Goal: Check status: Check status

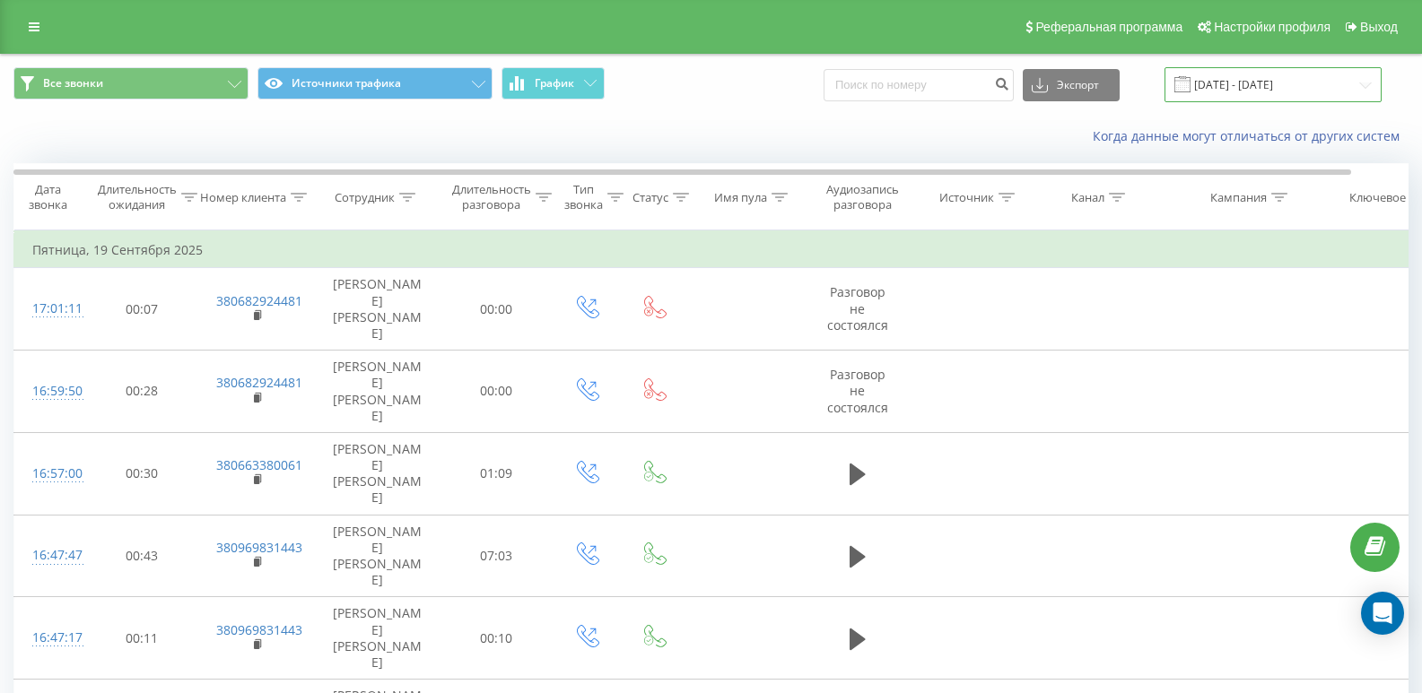
click at [1204, 97] on input "[DATE] - [DATE]" at bounding box center [1272, 84] width 217 height 35
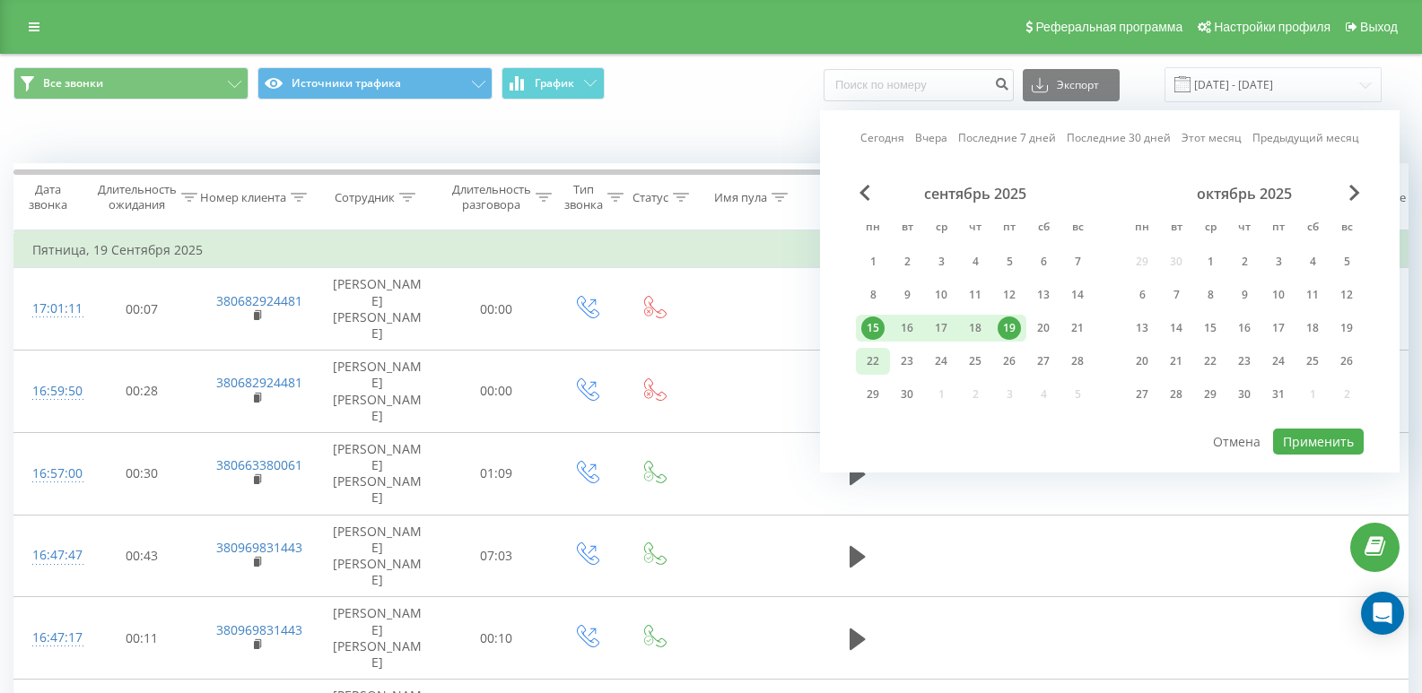
click at [874, 363] on div "22" at bounding box center [872, 361] width 23 height 23
click at [1304, 434] on button "Применить" at bounding box center [1318, 442] width 91 height 26
type input "22.09.2025 - 22.09.2025"
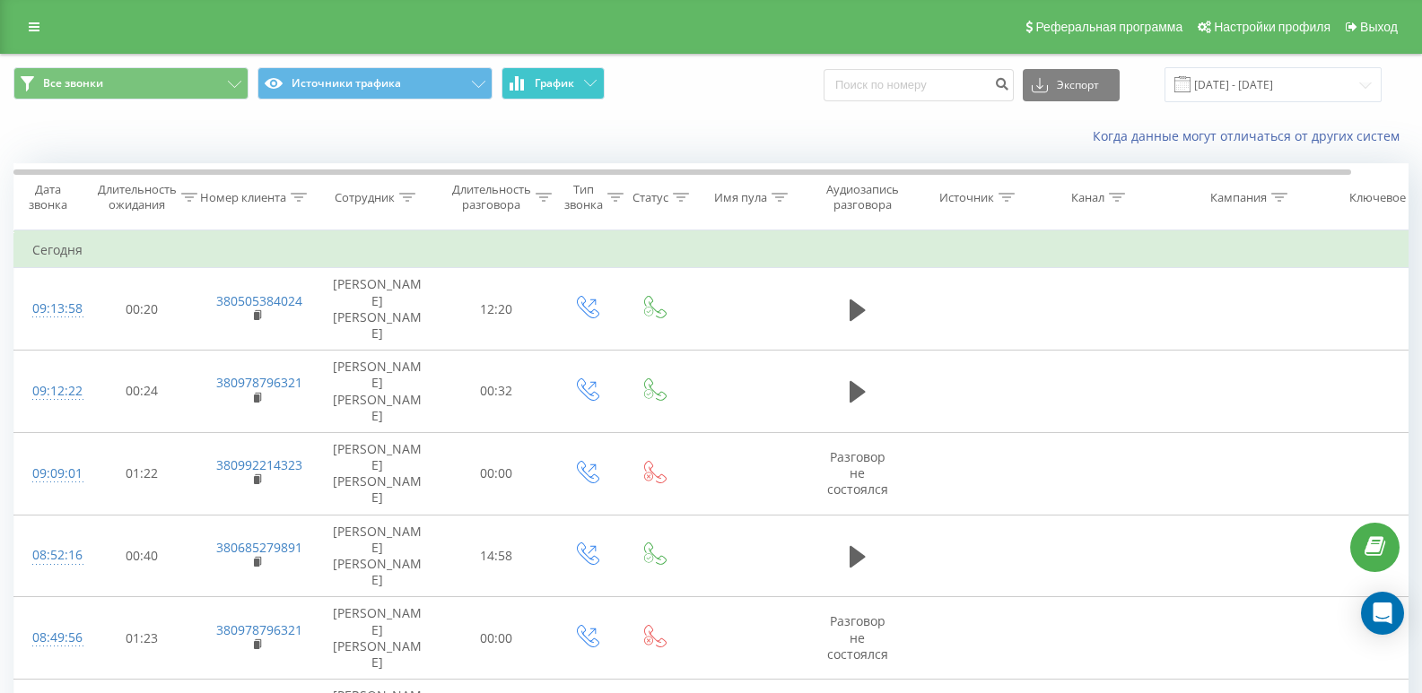
click at [540, 90] on span "График" at bounding box center [554, 83] width 39 height 13
